Goal: Information Seeking & Learning: Learn about a topic

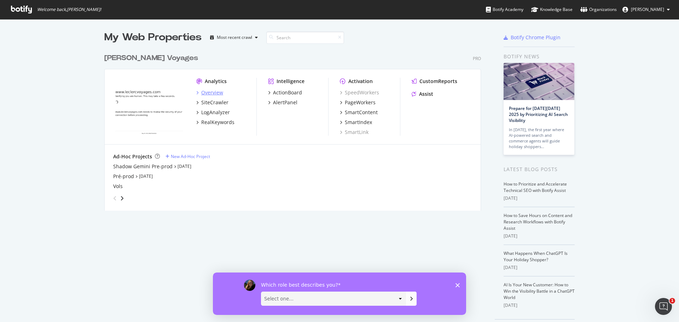
click at [215, 92] on div "Overview" at bounding box center [212, 92] width 22 height 7
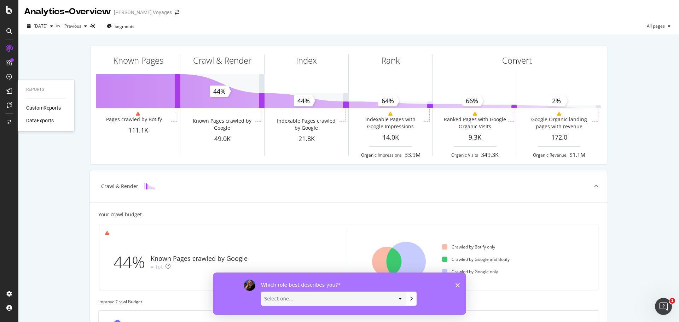
click at [32, 107] on div "CustomReports" at bounding box center [43, 107] width 35 height 7
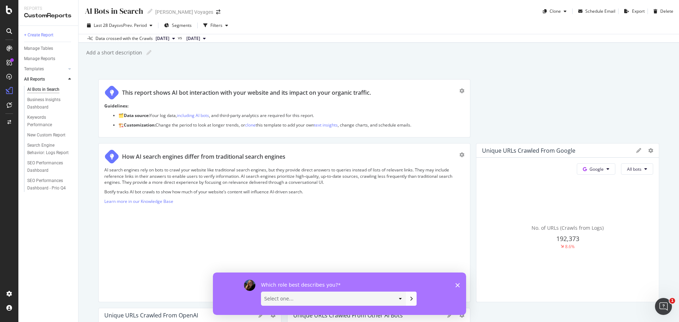
click at [169, 39] on span "[DATE]" at bounding box center [162, 38] width 14 height 6
click at [169, 37] on span "[DATE]" at bounding box center [162, 38] width 14 height 6
click at [456, 283] on polygon "Fermer l'enquête" at bounding box center [457, 285] width 4 height 4
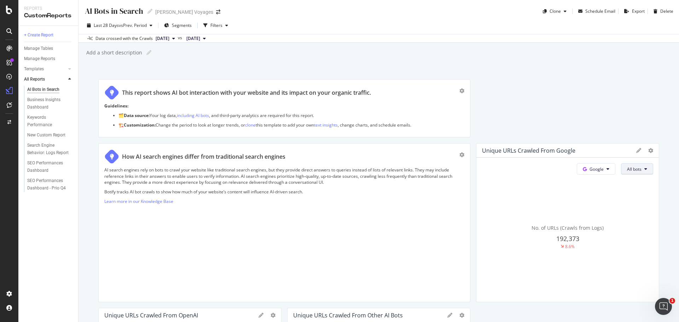
click at [640, 172] on button "All bots" at bounding box center [637, 168] width 32 height 11
click at [644, 170] on icon at bounding box center [645, 169] width 3 height 4
click at [638, 171] on button "All bots" at bounding box center [637, 168] width 32 height 11
click at [199, 60] on div "AI Bots in Search AI Bots in Search [PERSON_NAME] Voyages Clone Schedule Email …" at bounding box center [378, 161] width 600 height 322
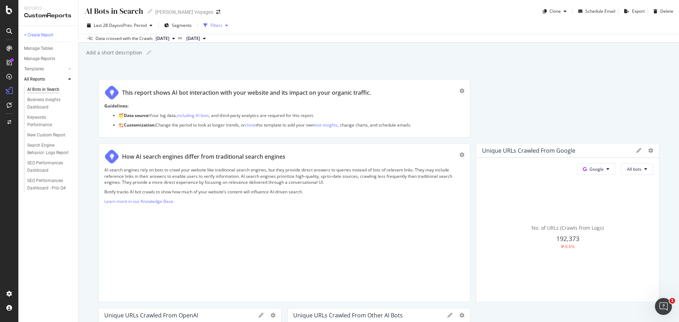
click at [217, 28] on div "Filters" at bounding box center [216, 25] width 12 height 6
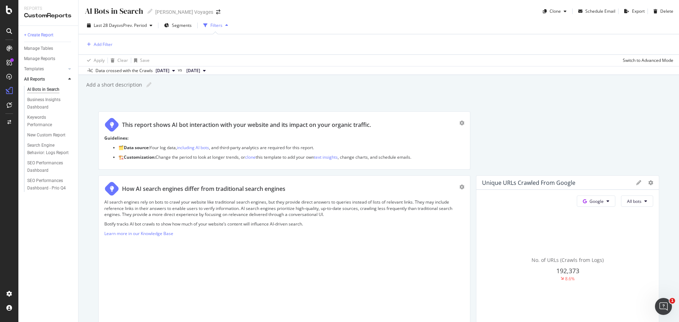
click at [218, 25] on div "Filters" at bounding box center [216, 25] width 12 height 6
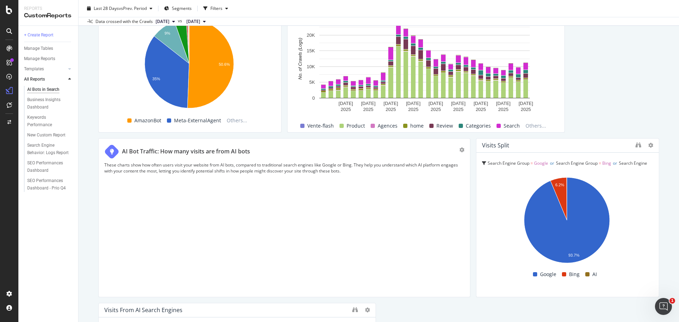
scroll to position [1237, 0]
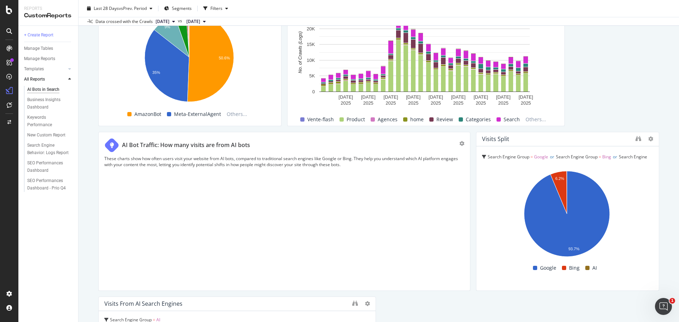
click at [592, 268] on span "AI" at bounding box center [594, 268] width 5 height 8
click at [585, 269] on span at bounding box center [587, 268] width 4 height 4
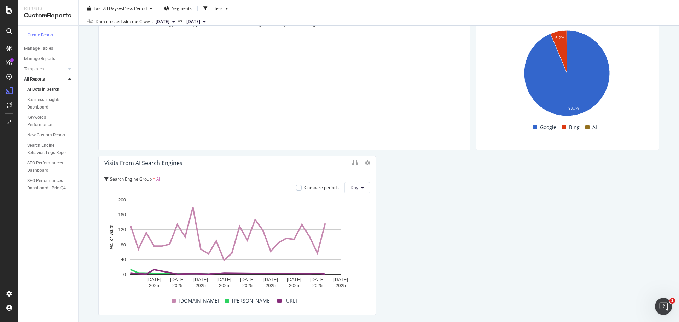
scroll to position [1378, 0]
click at [354, 188] on span "Day" at bounding box center [354, 187] width 8 height 6
click at [357, 214] on span "Week" at bounding box center [354, 214] width 13 height 6
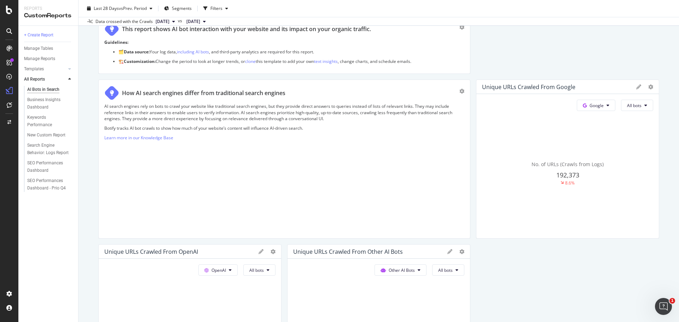
scroll to position [0, 0]
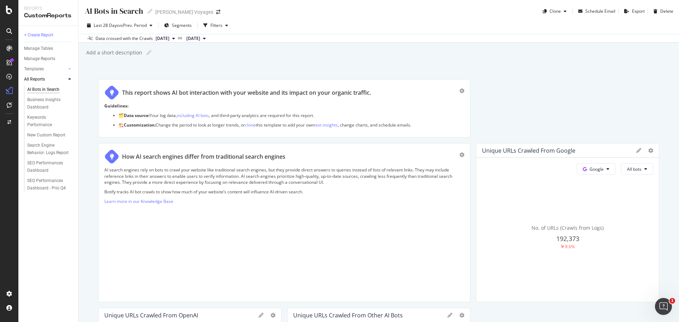
click at [175, 38] on icon at bounding box center [173, 38] width 3 height 4
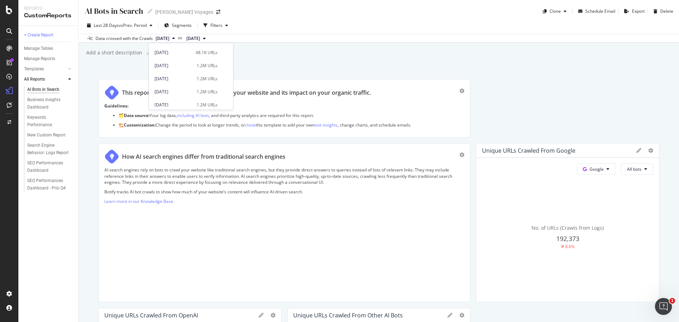
scroll to position [318, 0]
click at [203, 92] on div "[DATE] 1.2M URLs" at bounding box center [191, 95] width 84 height 10
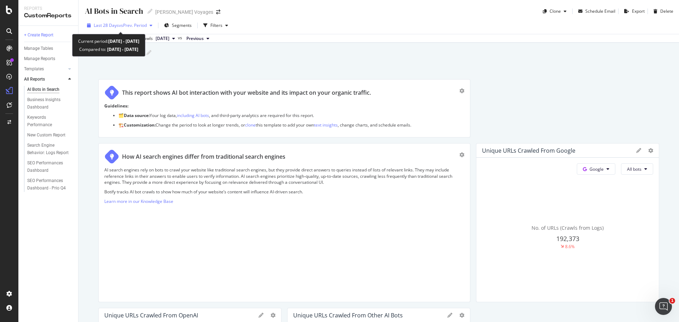
click at [147, 26] on span "vs Prev. Period" at bounding box center [133, 25] width 28 height 6
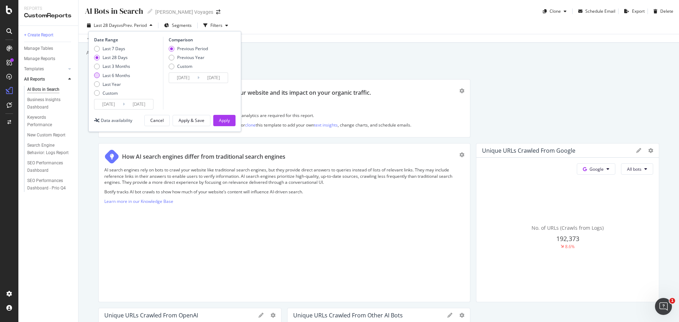
click at [122, 76] on div "Last 6 Months" at bounding box center [116, 75] width 28 height 6
type input "[DATE]"
click at [228, 121] on div "Apply" at bounding box center [224, 120] width 11 height 6
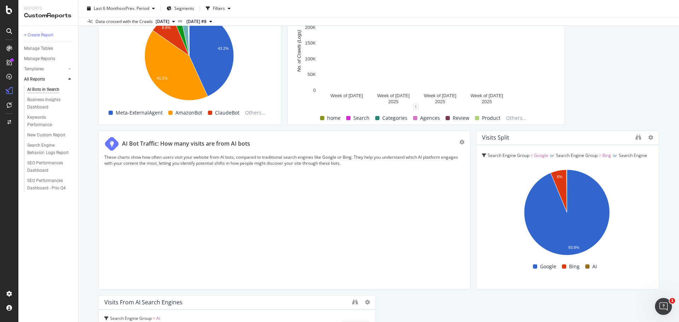
scroll to position [1415, 0]
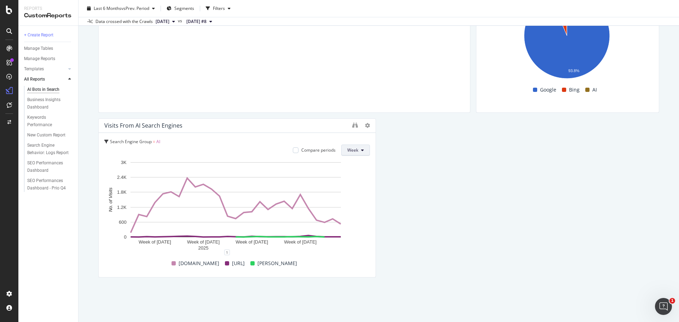
click at [361, 152] on icon at bounding box center [362, 150] width 3 height 4
click at [354, 189] on span "Month" at bounding box center [351, 190] width 13 height 6
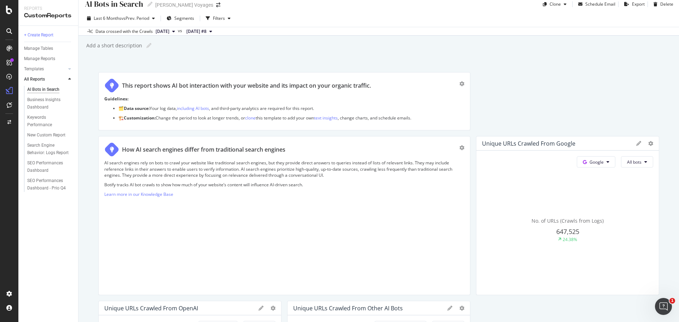
scroll to position [0, 0]
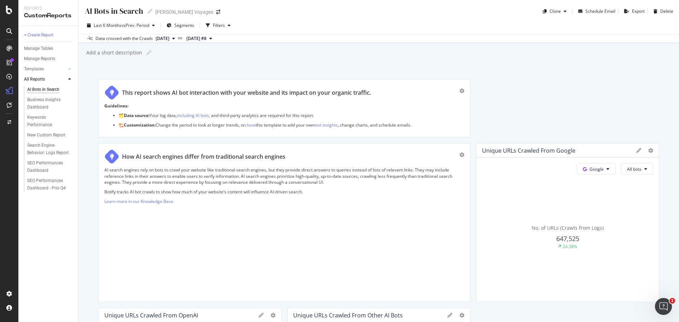
click at [169, 39] on span "[DATE]" at bounding box center [162, 38] width 14 height 6
click at [173, 102] on div "[DATE]" at bounding box center [173, 102] width 38 height 6
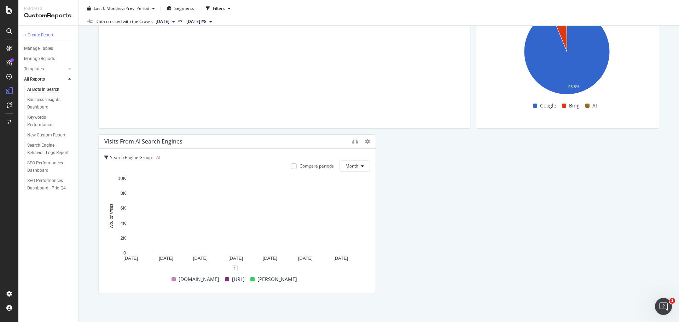
scroll to position [1415, 0]
